Goal: Task Accomplishment & Management: Use online tool/utility

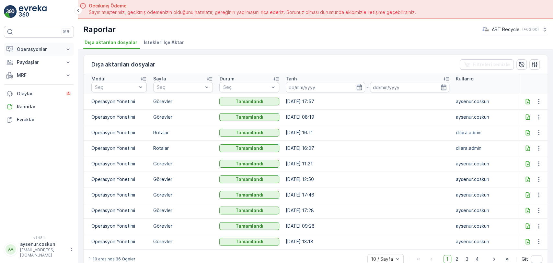
click at [61, 49] on button "Operasyonlar" at bounding box center [39, 49] width 70 height 13
click at [54, 68] on link "Planlama" at bounding box center [44, 69] width 60 height 9
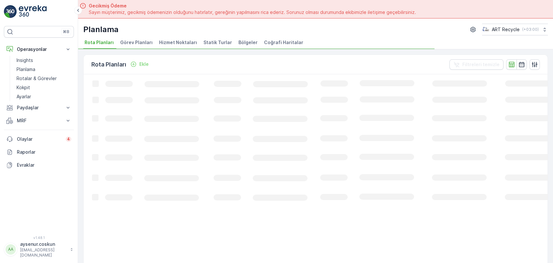
click at [192, 46] on li "Hizmet Noktaları" at bounding box center [179, 43] width 42 height 11
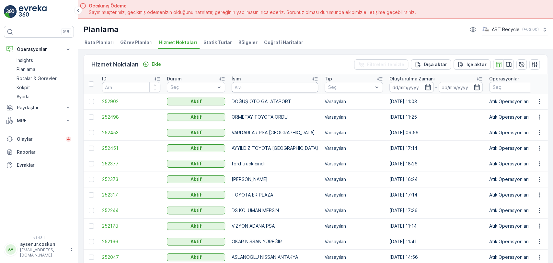
click at [262, 88] on input "text" at bounding box center [275, 87] width 87 height 10
type input "koçak"
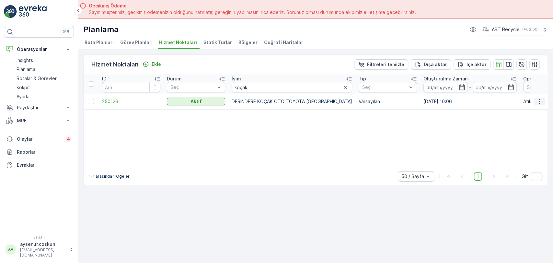
click at [540, 99] on icon "button" at bounding box center [539, 101] width 6 height 6
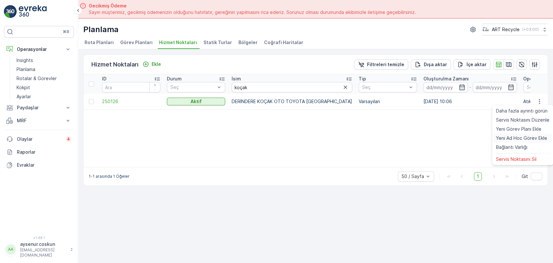
click at [512, 135] on span "Yeni Ad Hoc Görev Ekle" at bounding box center [521, 138] width 51 height 6
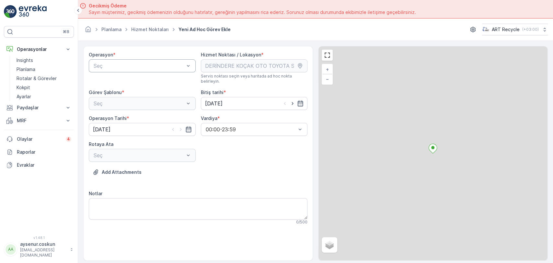
click at [123, 66] on div at bounding box center [139, 66] width 92 height 6
click at [117, 81] on span "Atık Operasyonları" at bounding box center [114, 82] width 43 height 6
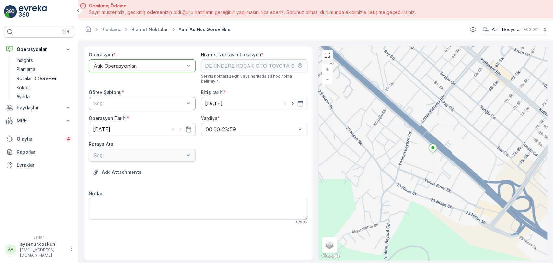
click at [121, 100] on div at bounding box center [139, 103] width 92 height 6
click at [121, 116] on span "Atık Toplama" at bounding box center [108, 119] width 31 height 6
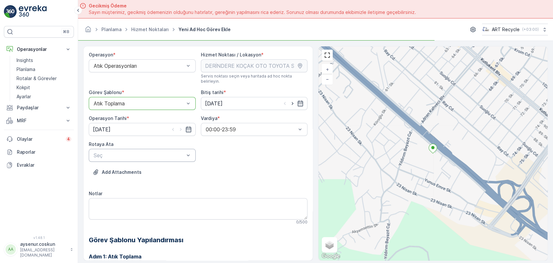
click at [134, 152] on div at bounding box center [139, 155] width 92 height 6
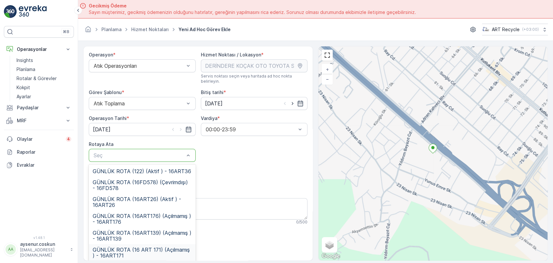
click at [155, 247] on span "GÜNLÜK ROTA (16 ART 171) (Açılmamış ) - 16ART171" at bounding box center [142, 253] width 99 height 12
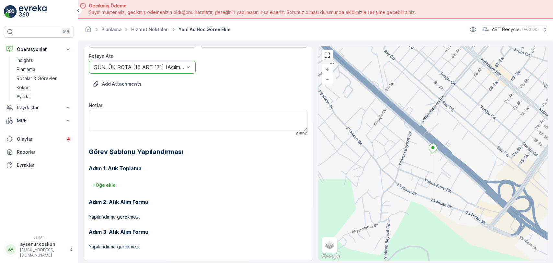
scroll to position [18, 0]
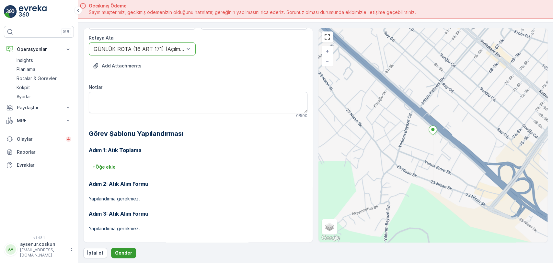
click at [126, 253] on p "Gönder" at bounding box center [123, 252] width 17 height 6
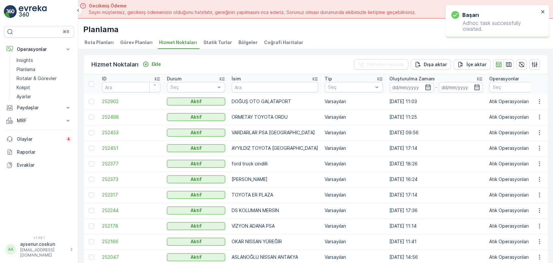
click at [48, 13] on link at bounding box center [39, 11] width 70 height 13
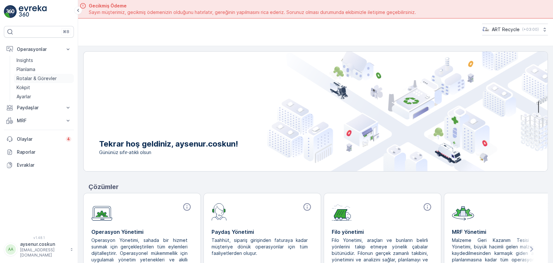
click at [39, 74] on link "Rotalar & Görevler" at bounding box center [44, 78] width 60 height 9
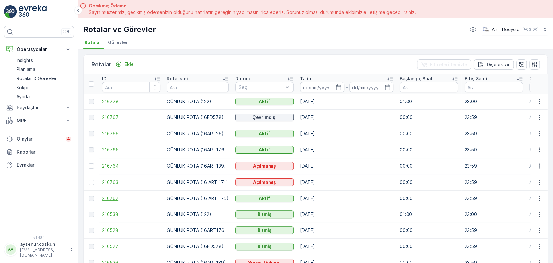
click at [116, 201] on span "216762" at bounding box center [131, 198] width 58 height 6
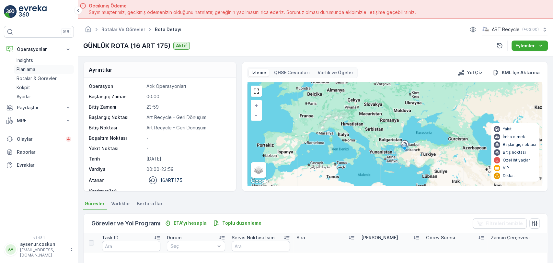
click at [35, 72] on p "Planlama" at bounding box center [26, 69] width 19 height 6
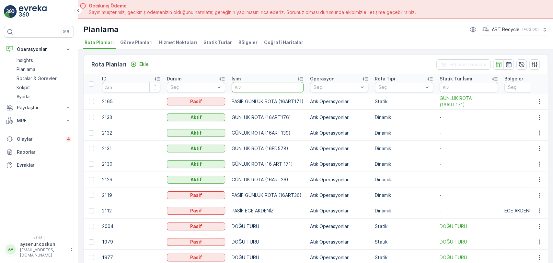
click at [261, 88] on input "text" at bounding box center [268, 87] width 72 height 10
click at [187, 45] on span "Hizmet Noktaları" at bounding box center [178, 42] width 38 height 6
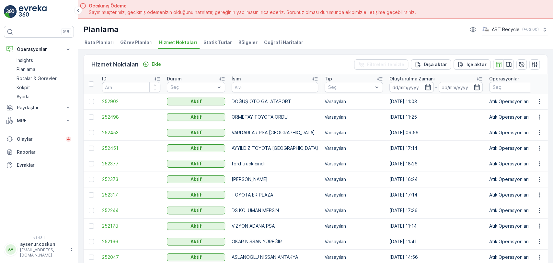
click at [17, 10] on link at bounding box center [39, 11] width 70 height 13
